Goal: Information Seeking & Learning: Learn about a topic

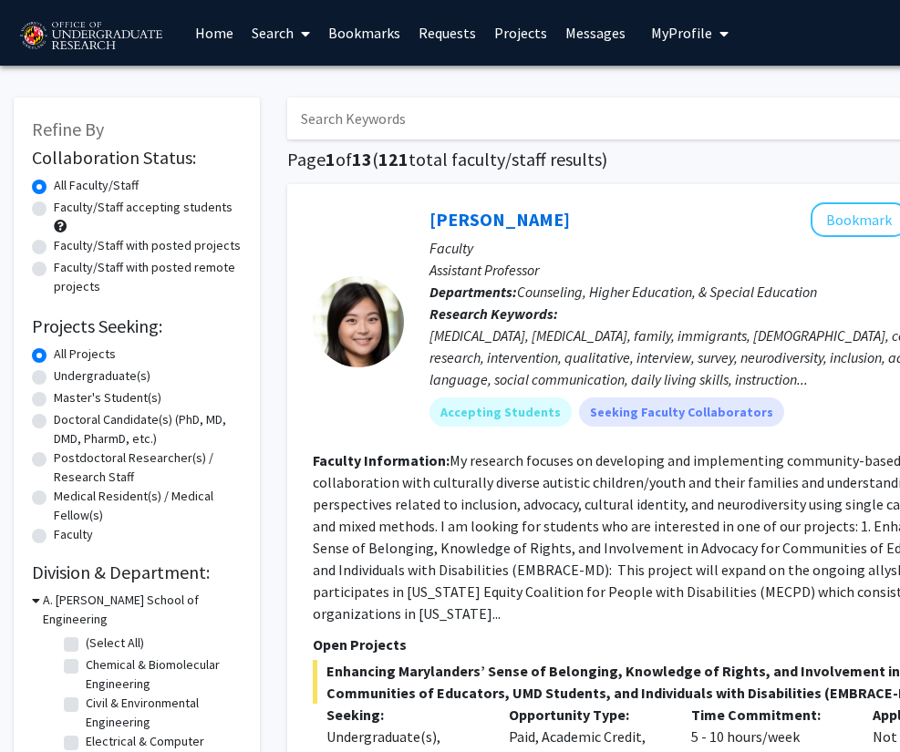
click at [160, 214] on label "Faculty/Staff accepting students" at bounding box center [143, 207] width 179 height 19
click at [66, 210] on input "Faculty/Staff accepting students" at bounding box center [60, 204] width 12 height 12
radio input "true"
click at [77, 376] on label "Undergraduate(s)" at bounding box center [102, 375] width 97 height 19
click at [66, 376] on input "Undergraduate(s)" at bounding box center [60, 372] width 12 height 12
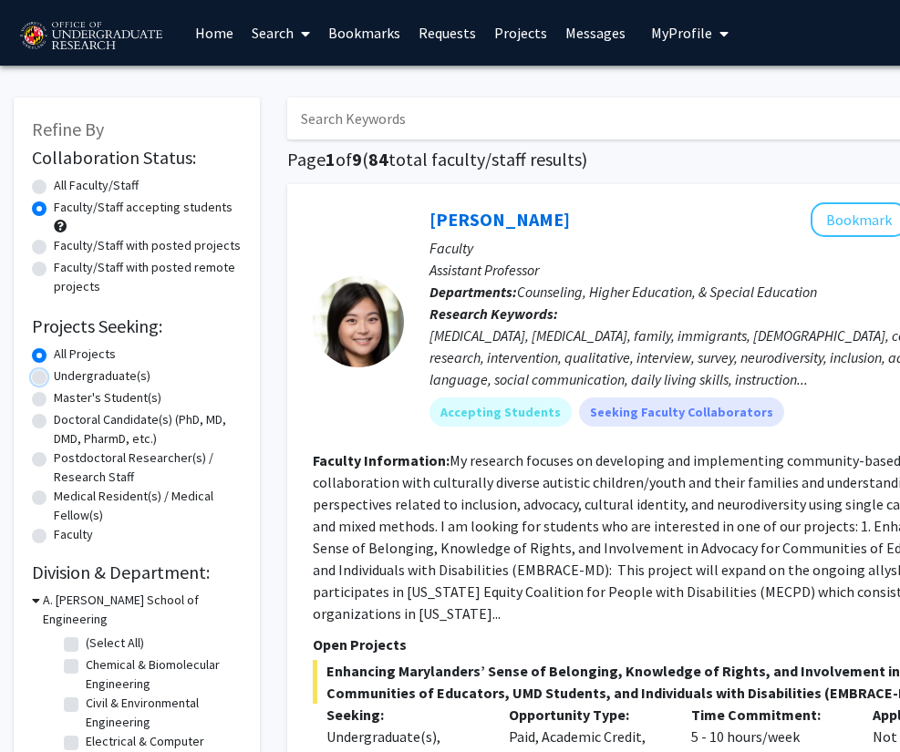
radio input "true"
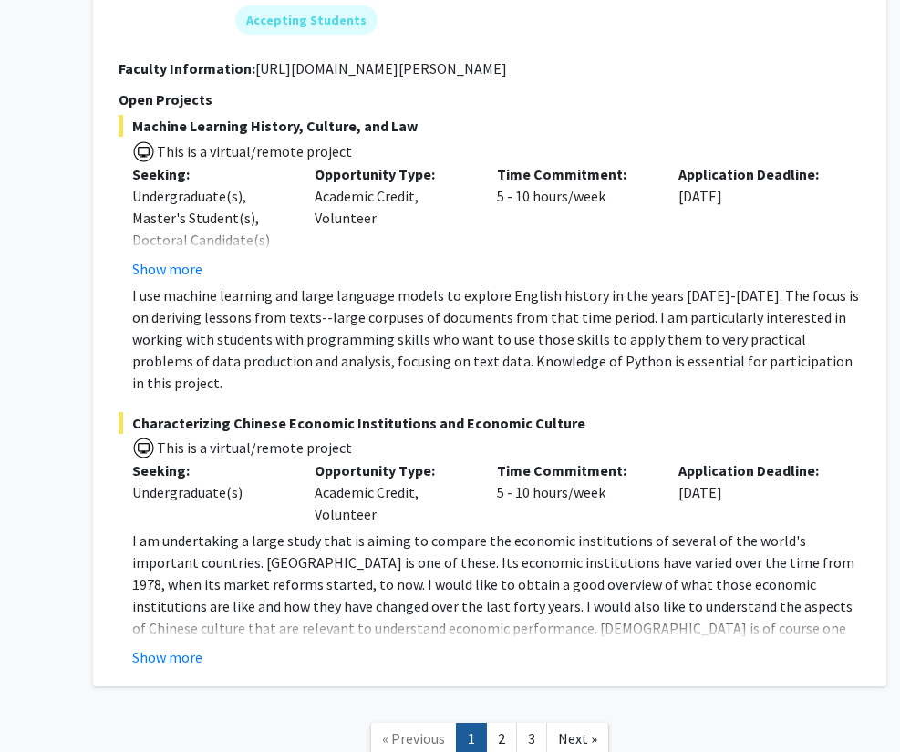
scroll to position [8894, 194]
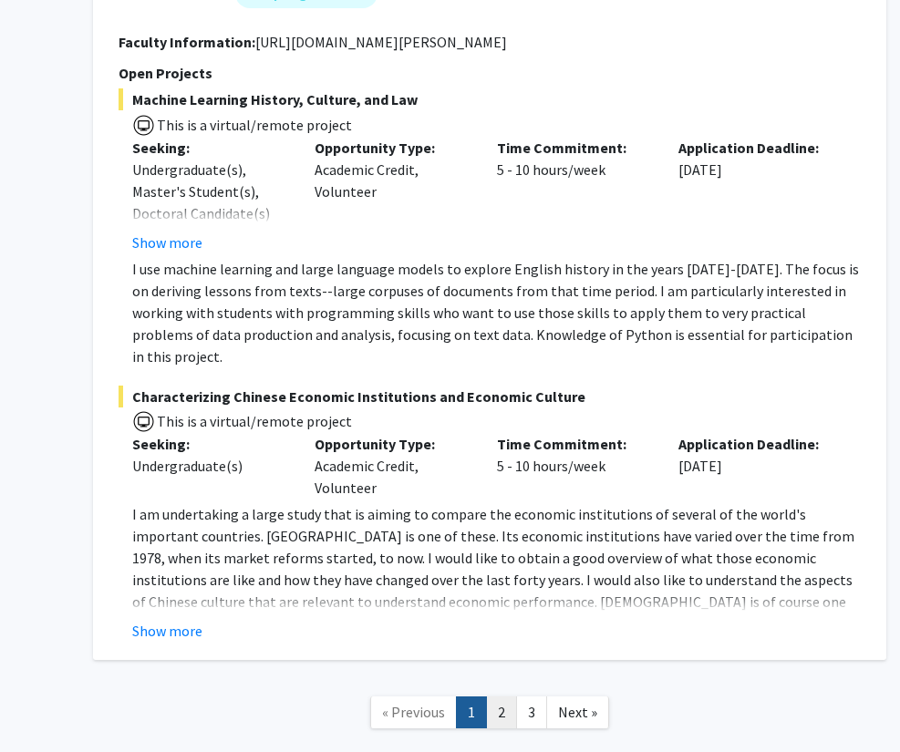
click at [510, 696] on link "2" at bounding box center [501, 712] width 31 height 32
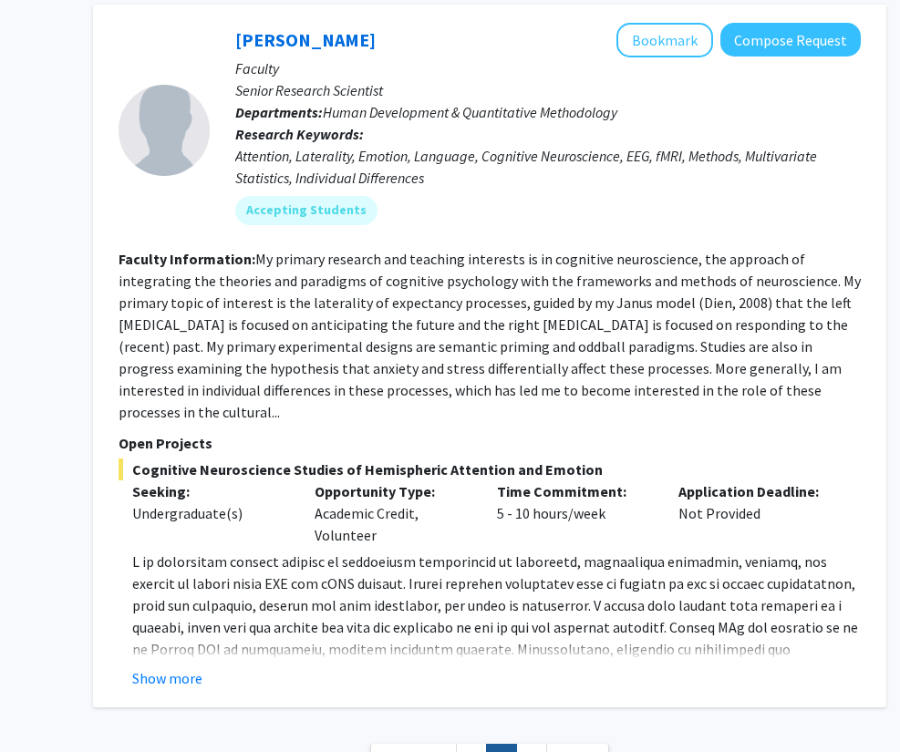
scroll to position [6289, 194]
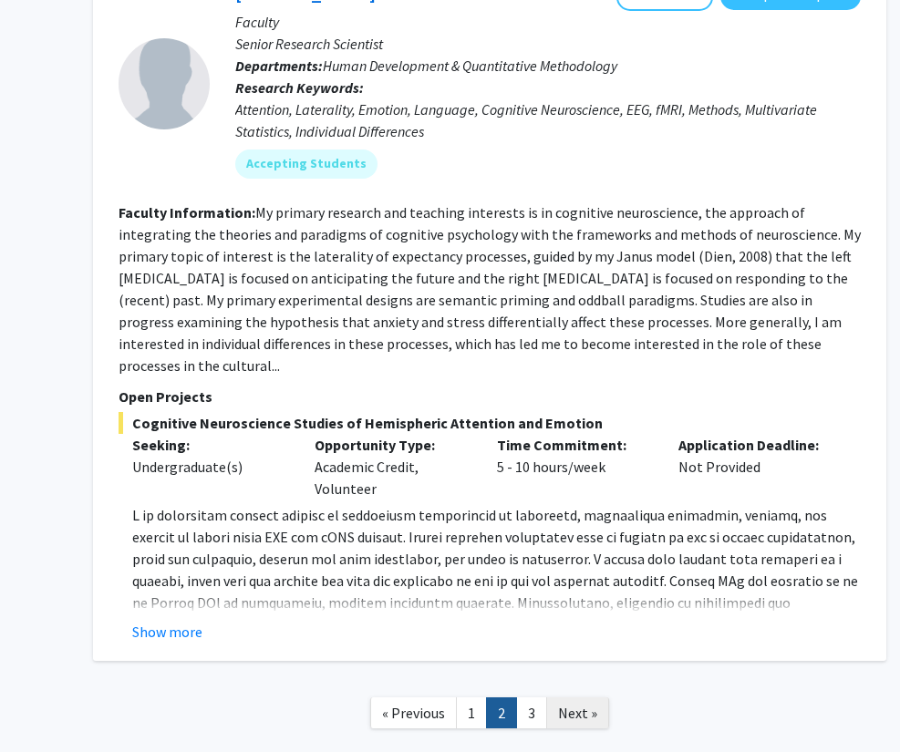
click at [547, 697] on link "Next »" at bounding box center [577, 713] width 63 height 32
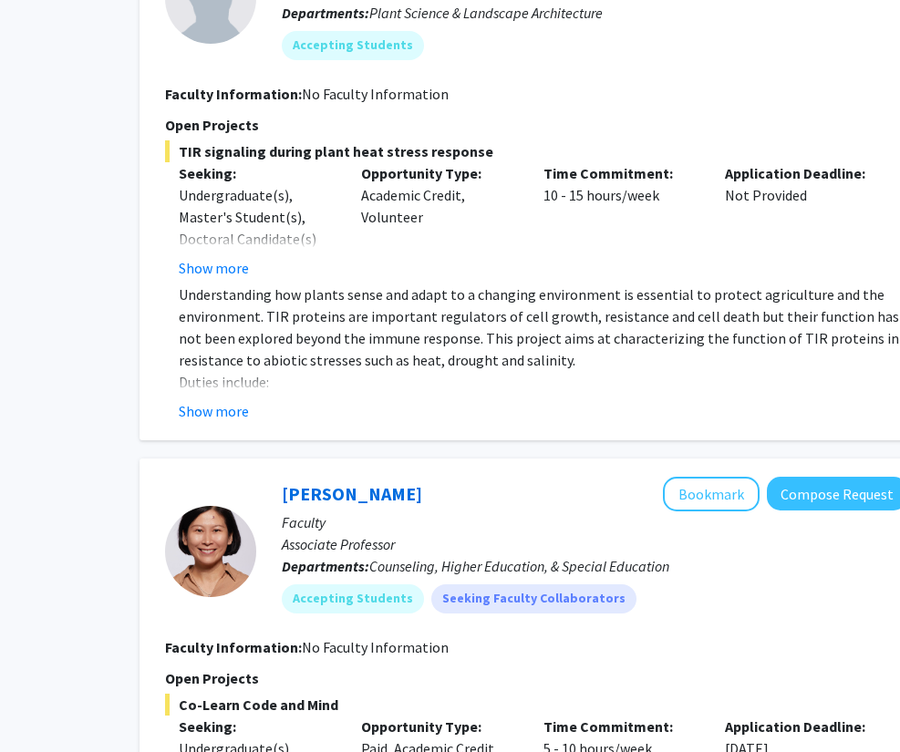
scroll to position [2786, 148]
